Goal: Information Seeking & Learning: Learn about a topic

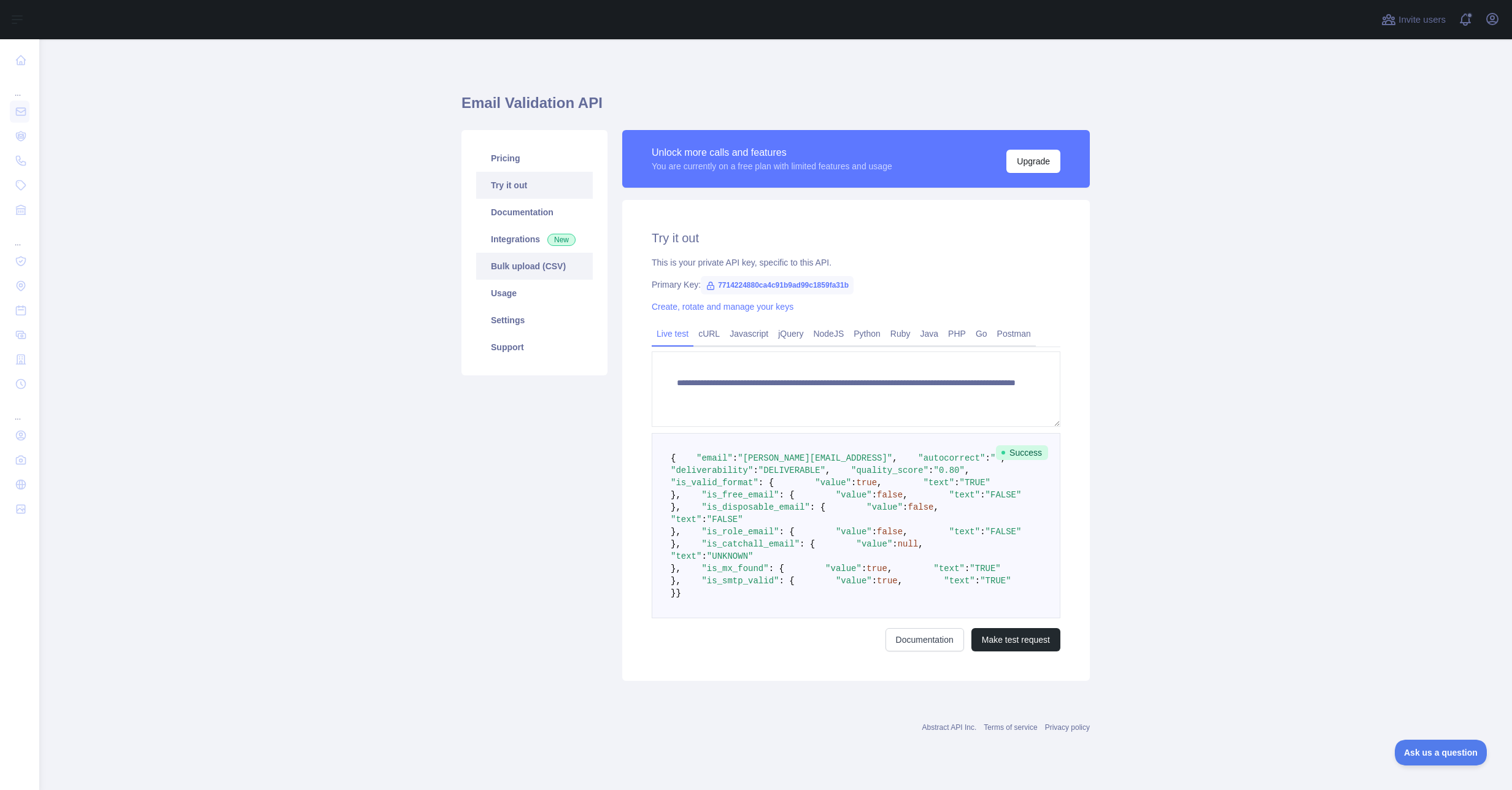
scroll to position [25, 0]
click at [504, 199] on link "Documentation" at bounding box center [535, 212] width 117 height 27
drag, startPoint x: 712, startPoint y: 258, endPoint x: 851, endPoint y: 258, distance: 139.0
click at [851, 278] on div "Primary Key: 7714224880ca4c91b9ad99c1859fa31b" at bounding box center [855, 284] width 409 height 12
copy span "7714224880ca4c91b9ad99c1859fa31b"
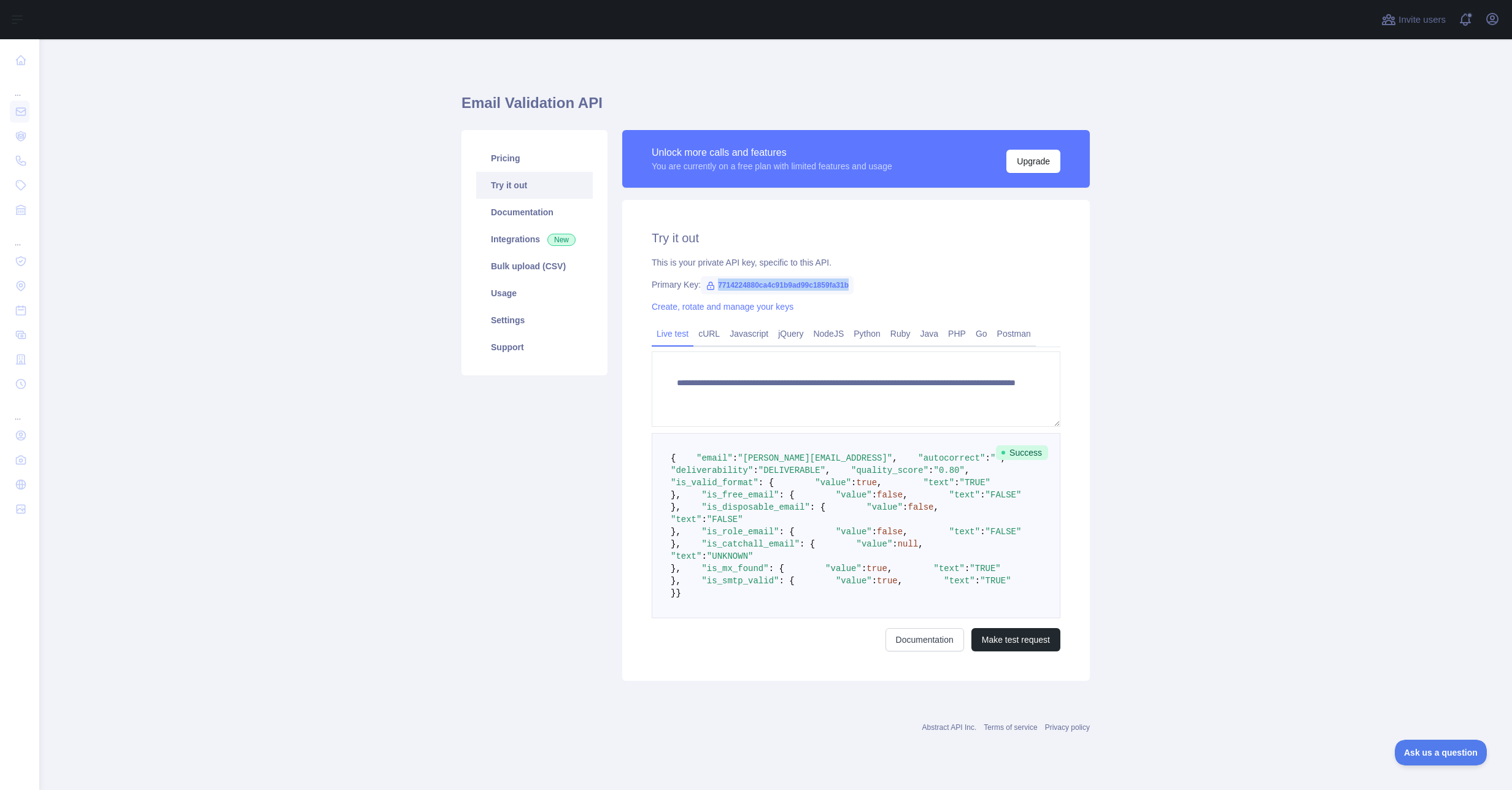
scroll to position [0, 0]
click at [502, 332] on link "Settings" at bounding box center [535, 319] width 117 height 27
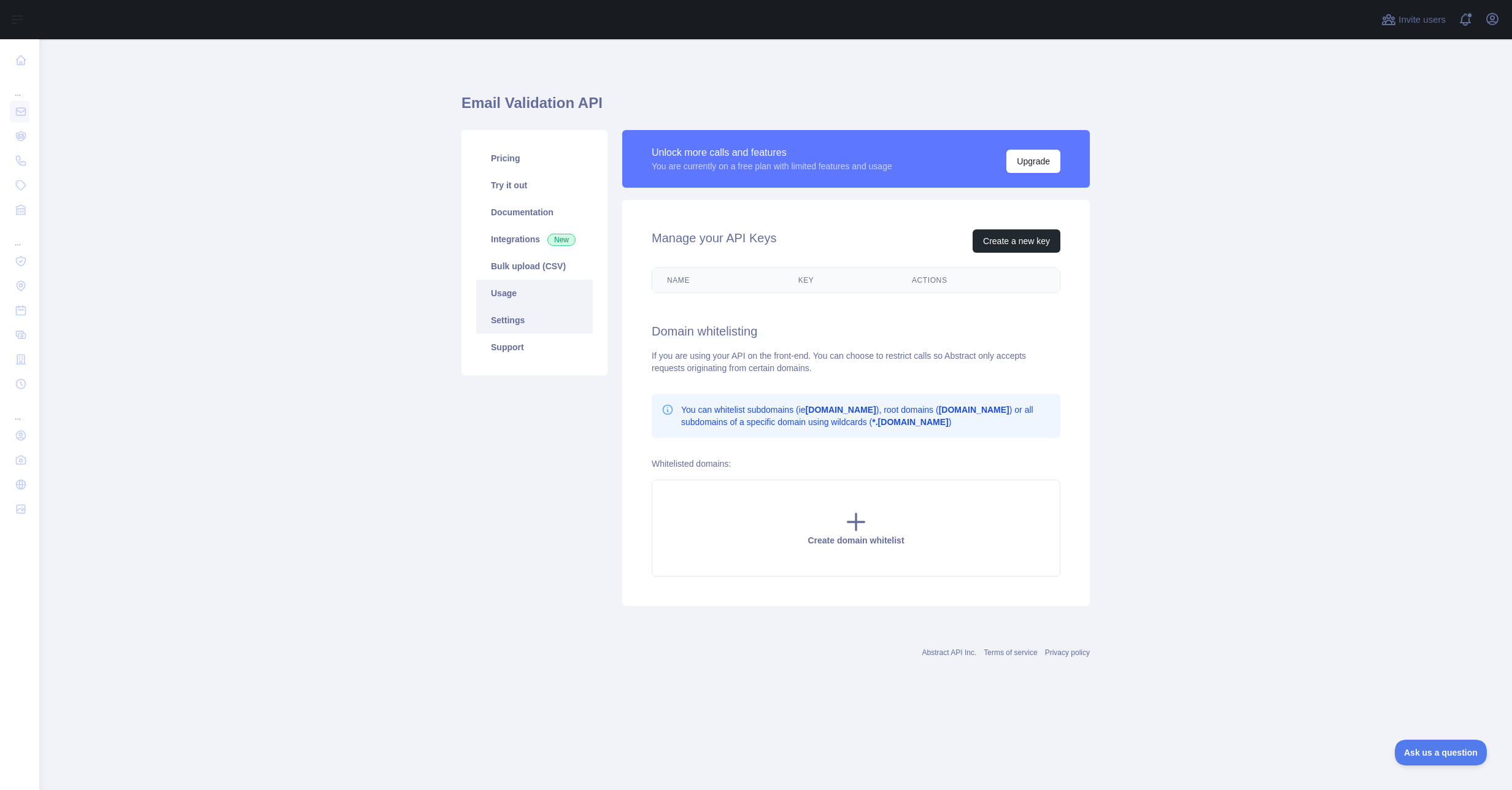
click at [507, 297] on link "Usage" at bounding box center [535, 293] width 117 height 27
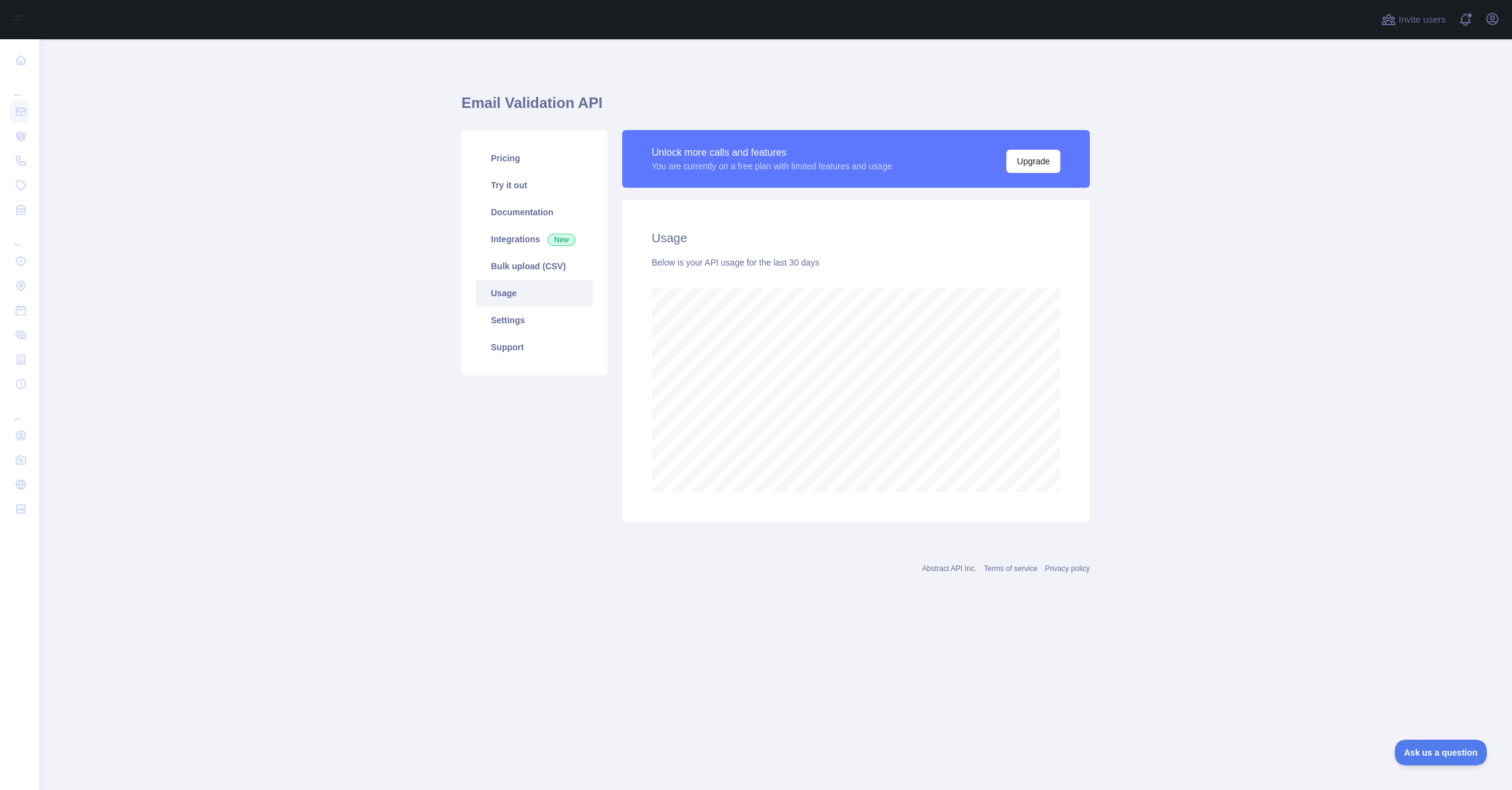
scroll to position [751, 1473]
click at [1010, 163] on button "Upgrade" at bounding box center [1033, 161] width 54 height 23
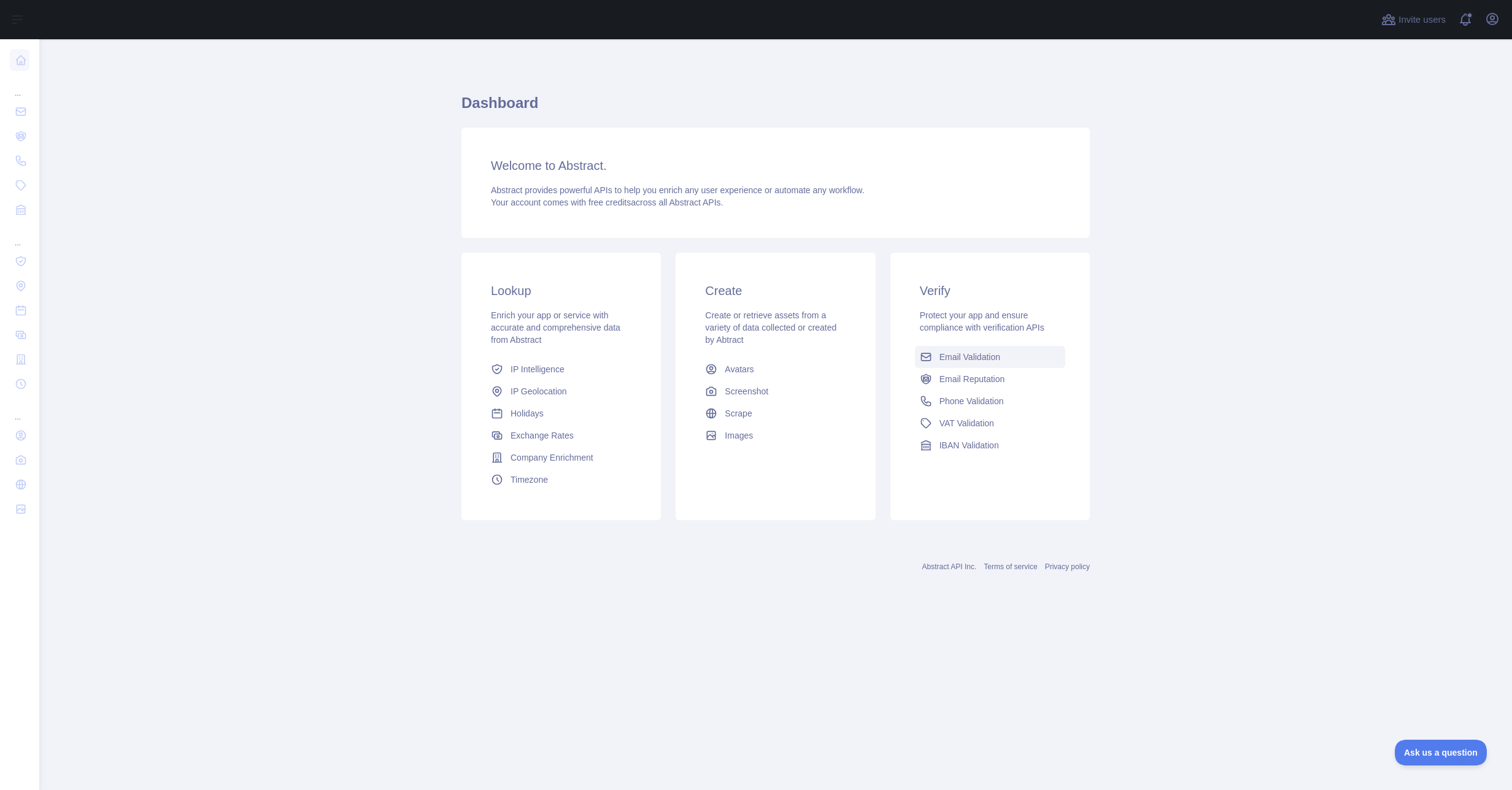
click at [950, 358] on span "Email Validation" at bounding box center [970, 356] width 61 height 12
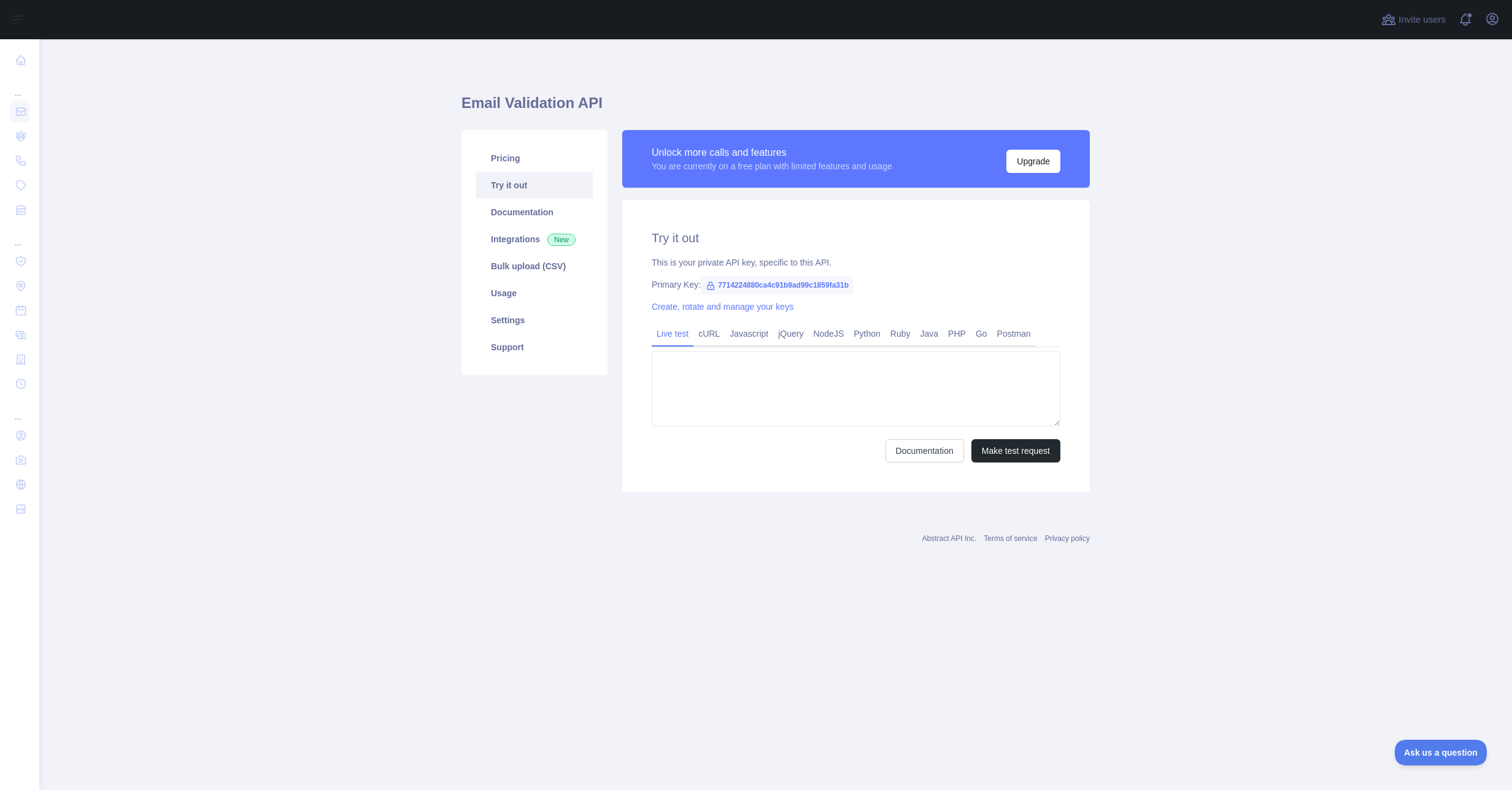
type textarea "**********"
click at [487, 322] on link "Settings" at bounding box center [535, 319] width 117 height 27
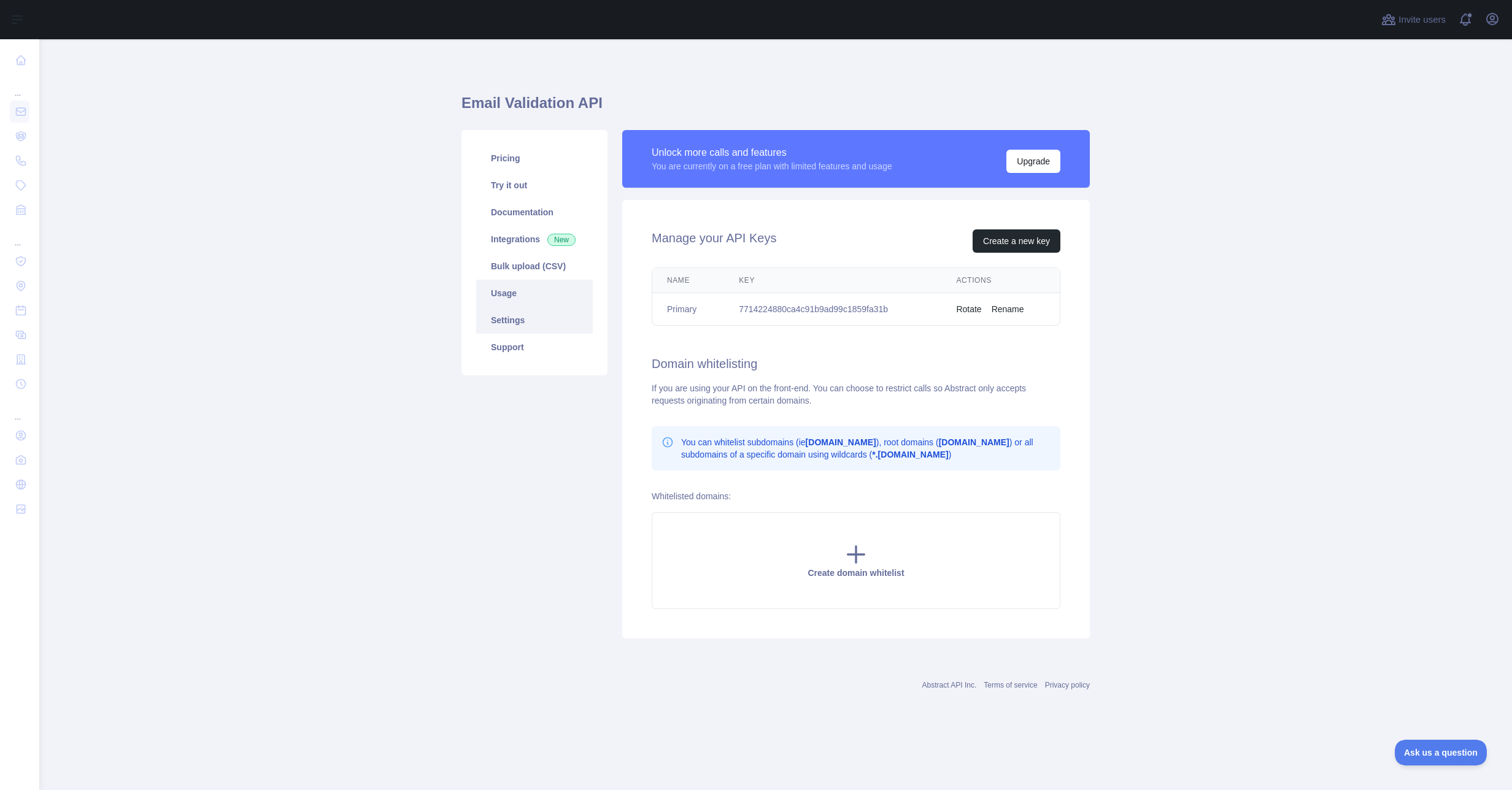
click at [496, 297] on link "Usage" at bounding box center [535, 293] width 117 height 27
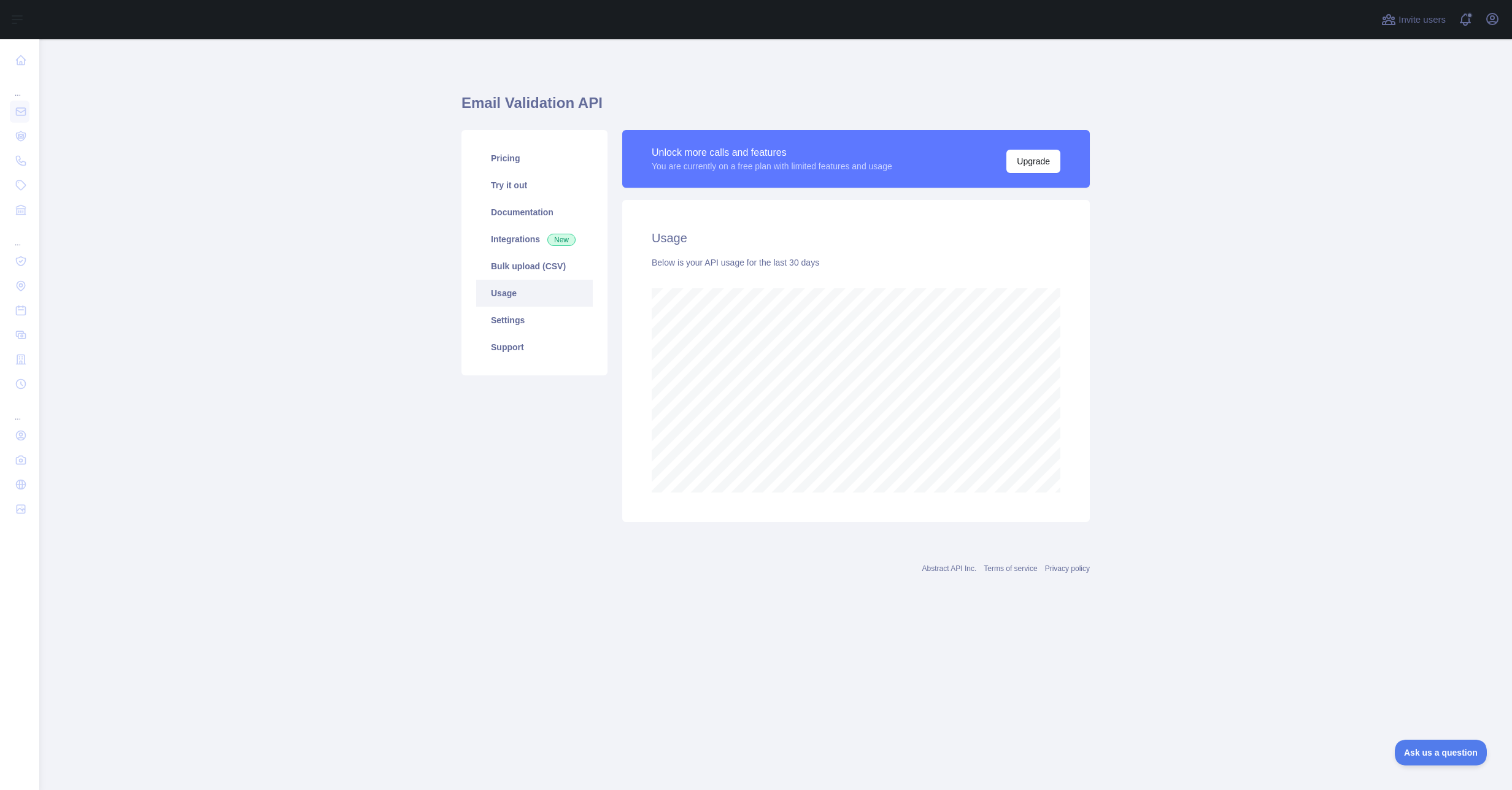
scroll to position [751, 1473]
click at [517, 266] on link "Bulk upload (CSV)" at bounding box center [535, 266] width 117 height 27
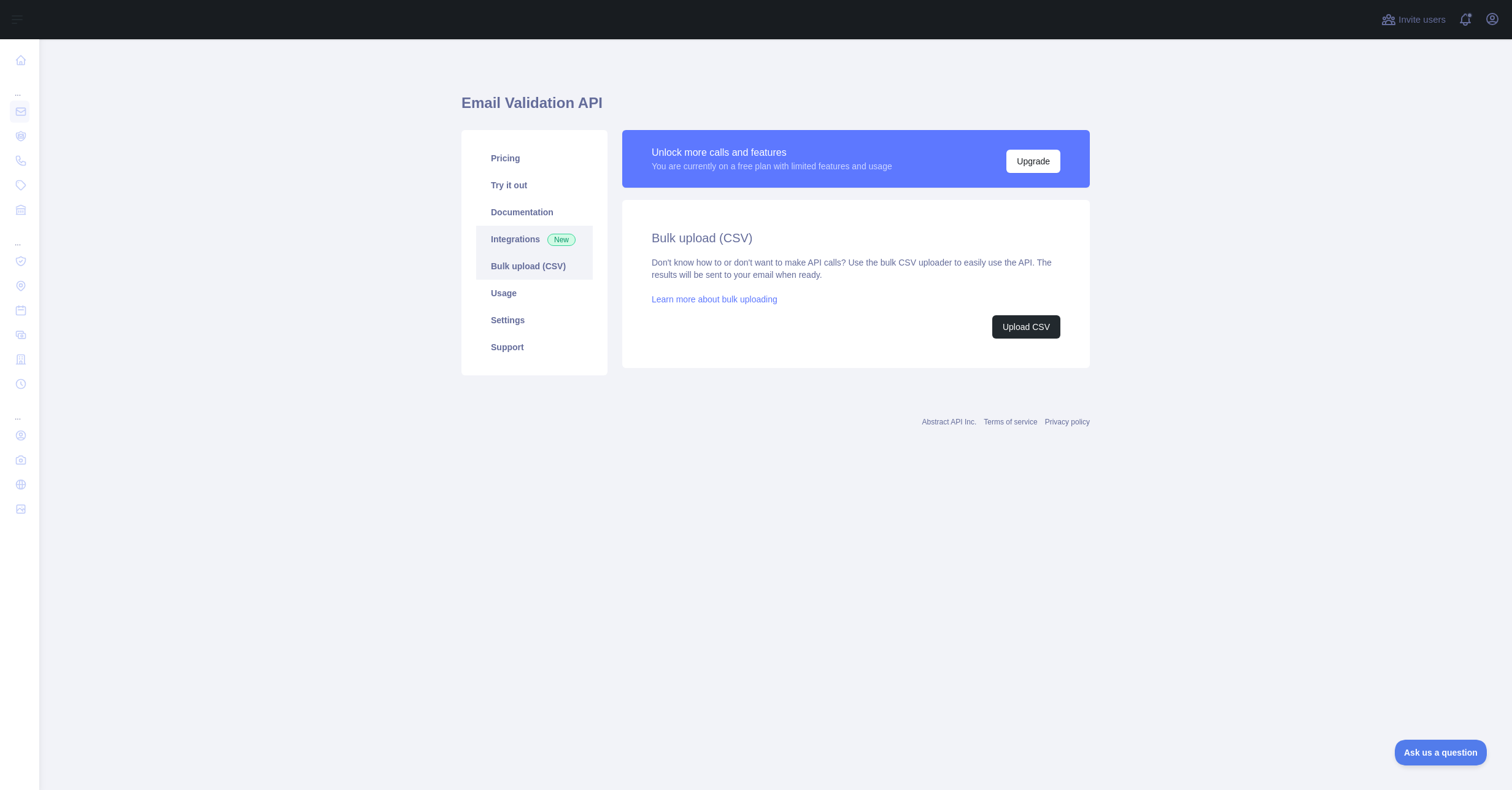
click at [511, 234] on link "Integrations New" at bounding box center [535, 239] width 117 height 27
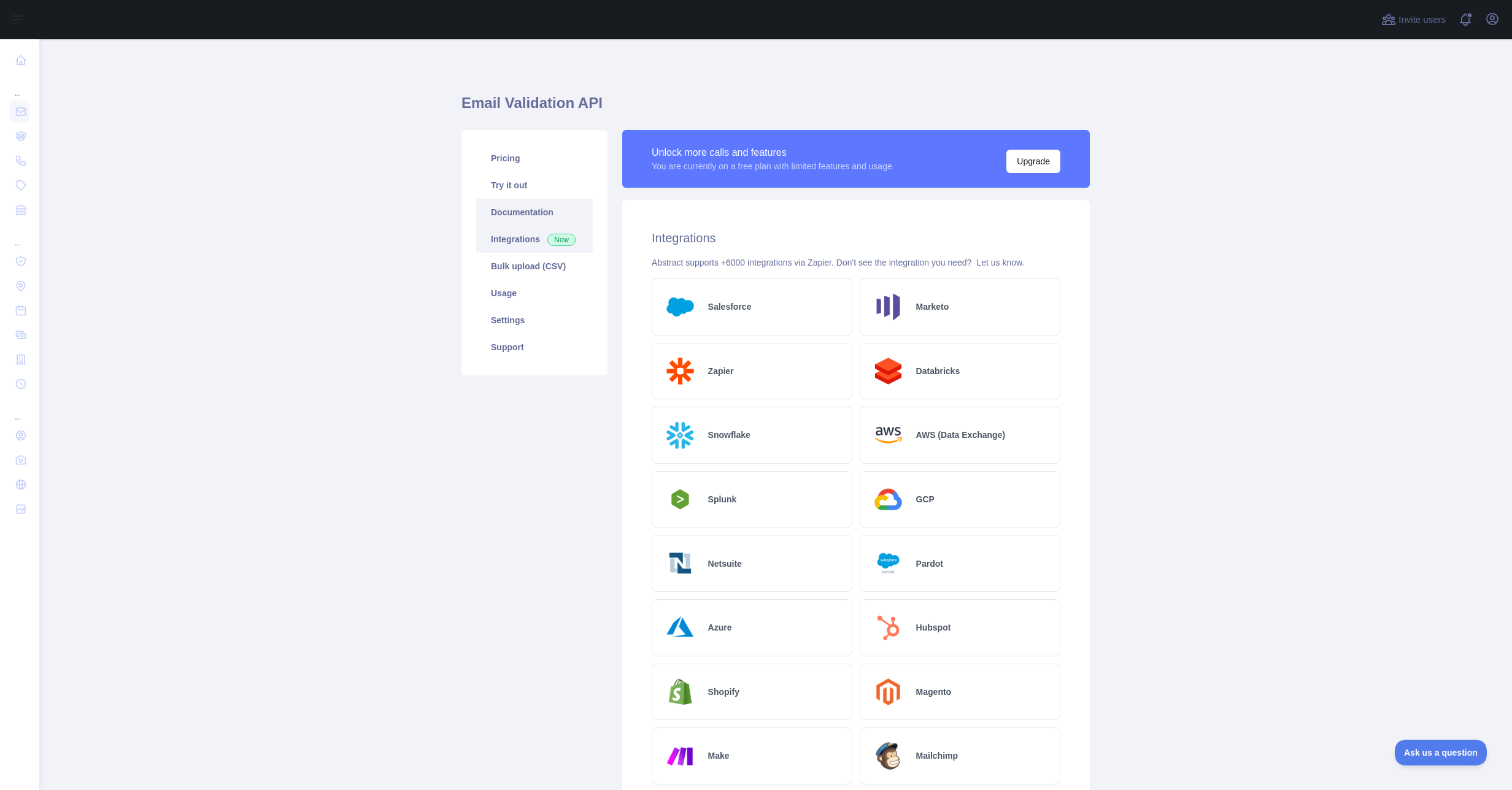
click at [511, 211] on link "Documentation" at bounding box center [535, 212] width 117 height 27
